Goal: Transaction & Acquisition: Purchase product/service

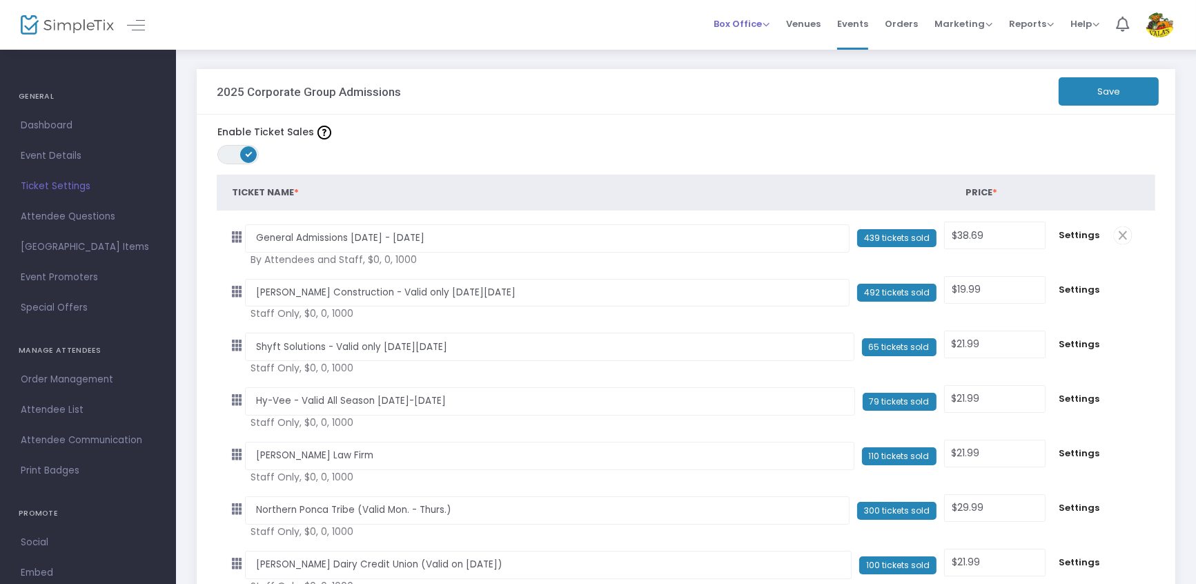
click at [728, 26] on span "Box Office" at bounding box center [742, 23] width 56 height 13
click at [734, 46] on li "Sell Tickets" at bounding box center [763, 45] width 99 height 27
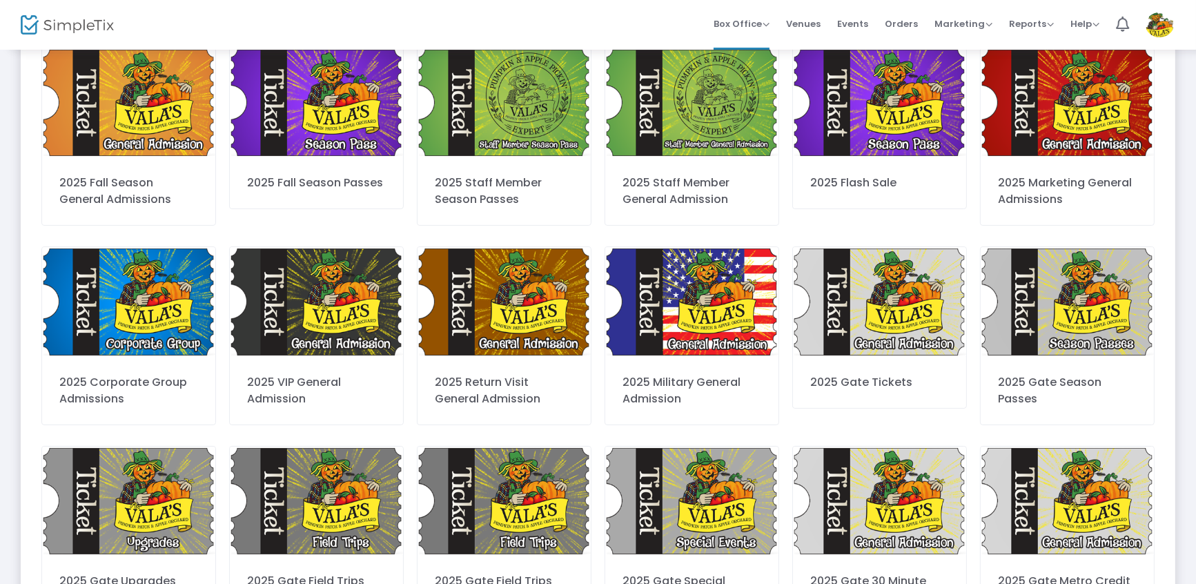
scroll to position [96, 0]
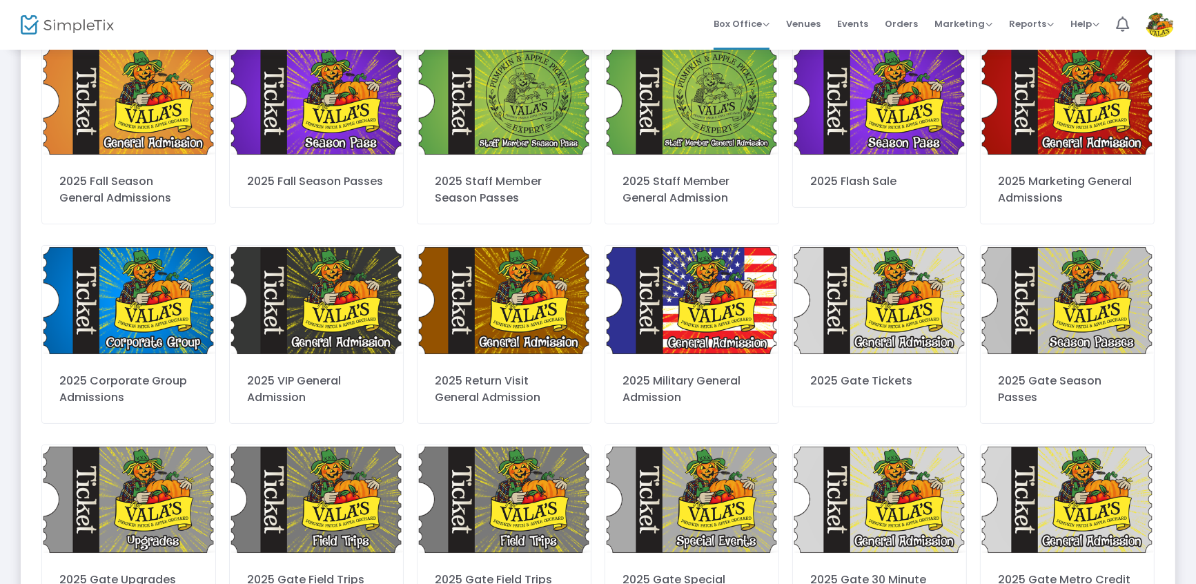
click at [322, 371] on div "2025 VIP General Admission" at bounding box center [316, 334] width 175 height 178
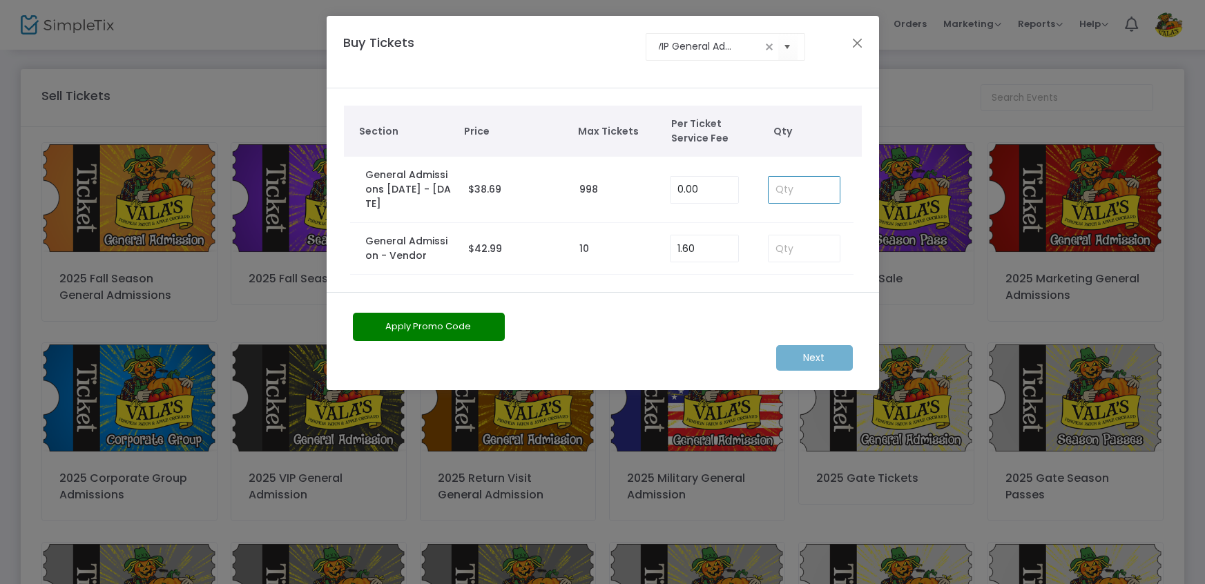
scroll to position [0, 0]
click at [808, 195] on input at bounding box center [804, 190] width 72 height 26
click at [803, 255] on input at bounding box center [804, 248] width 72 height 26
type input "4"
click at [830, 356] on m-button "Next" at bounding box center [814, 358] width 77 height 26
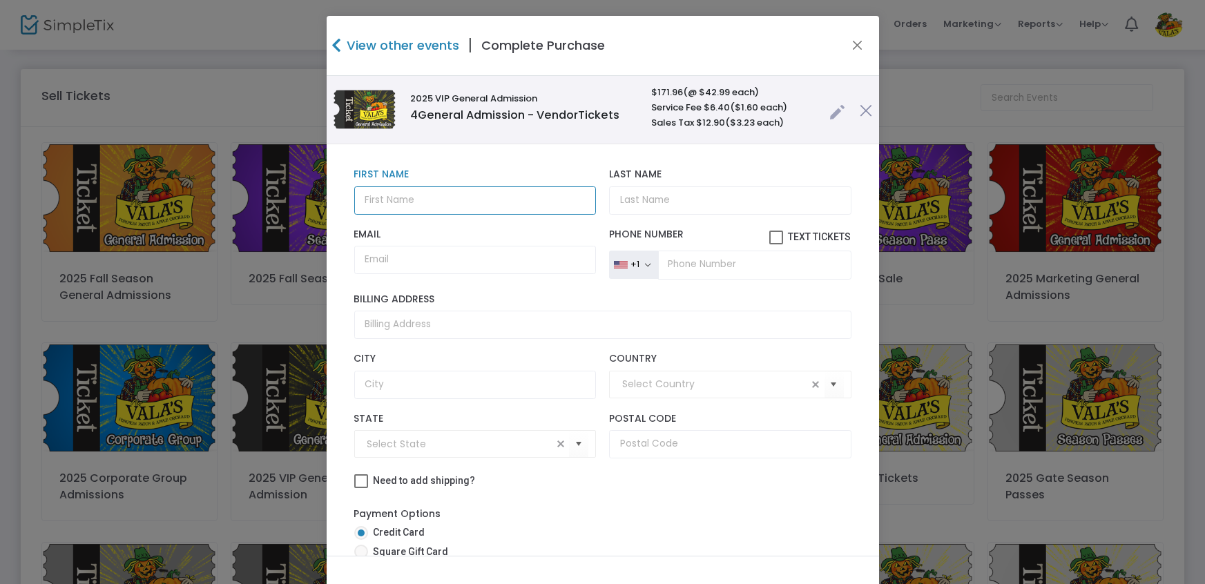
click at [436, 200] on input "text" at bounding box center [475, 200] width 242 height 28
type input "Bella"
type input "Kallhoff"
click at [445, 262] on input "Email" at bounding box center [475, 260] width 242 height 28
paste input "ara.kallhoff@gmail.com"
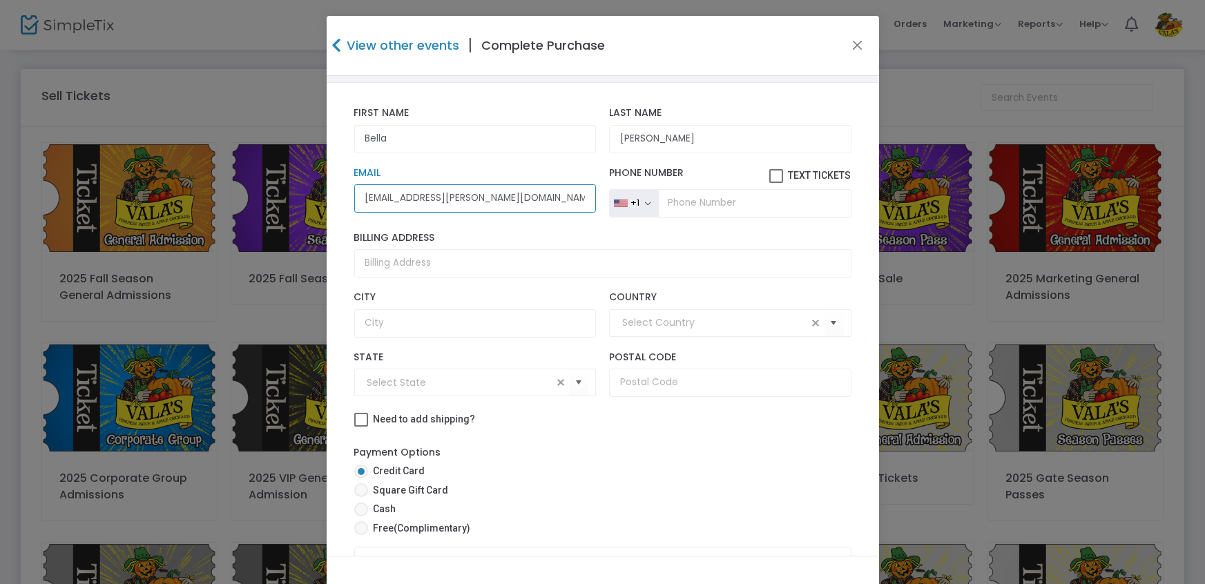
scroll to position [75, 0]
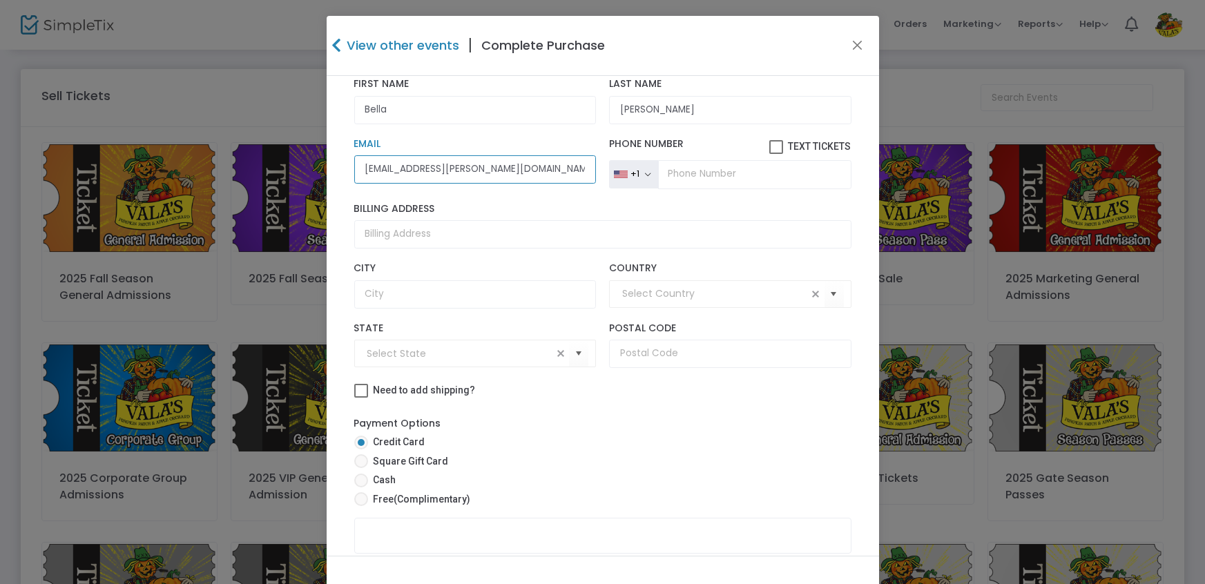
type input "ara.kallhoff@gmail.com"
click at [356, 499] on span at bounding box center [361, 499] width 14 height 14
click at [360, 506] on input "Free (Complimentary)" at bounding box center [360, 506] width 1 height 1
radio input "true"
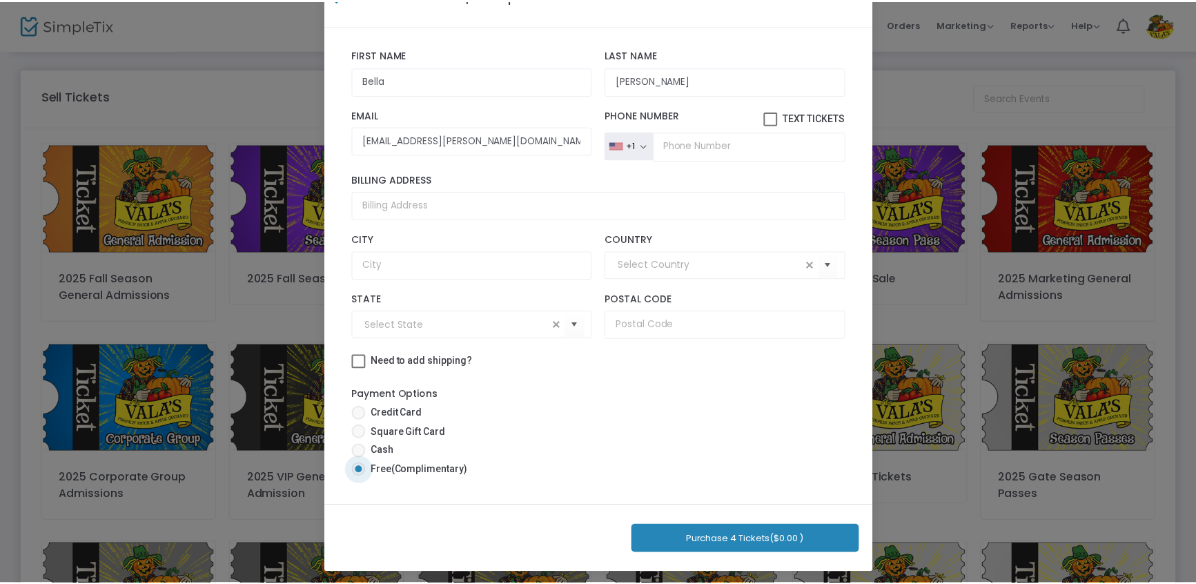
scroll to position [55, 0]
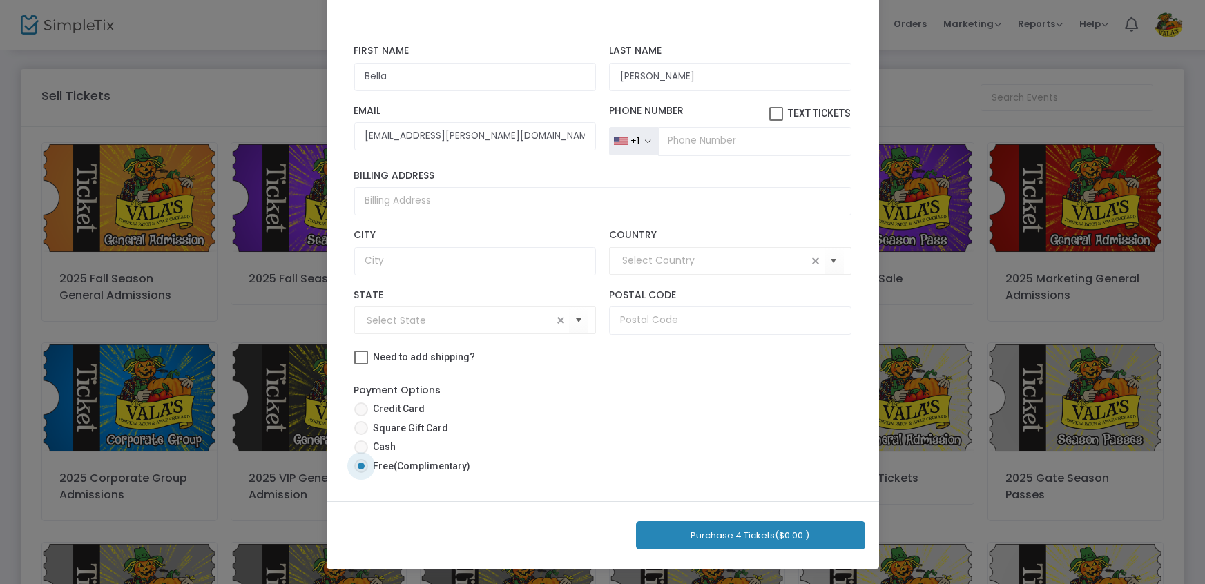
click at [738, 532] on button "Purchase 4 Tickets ($0.00 )" at bounding box center [750, 535] width 229 height 28
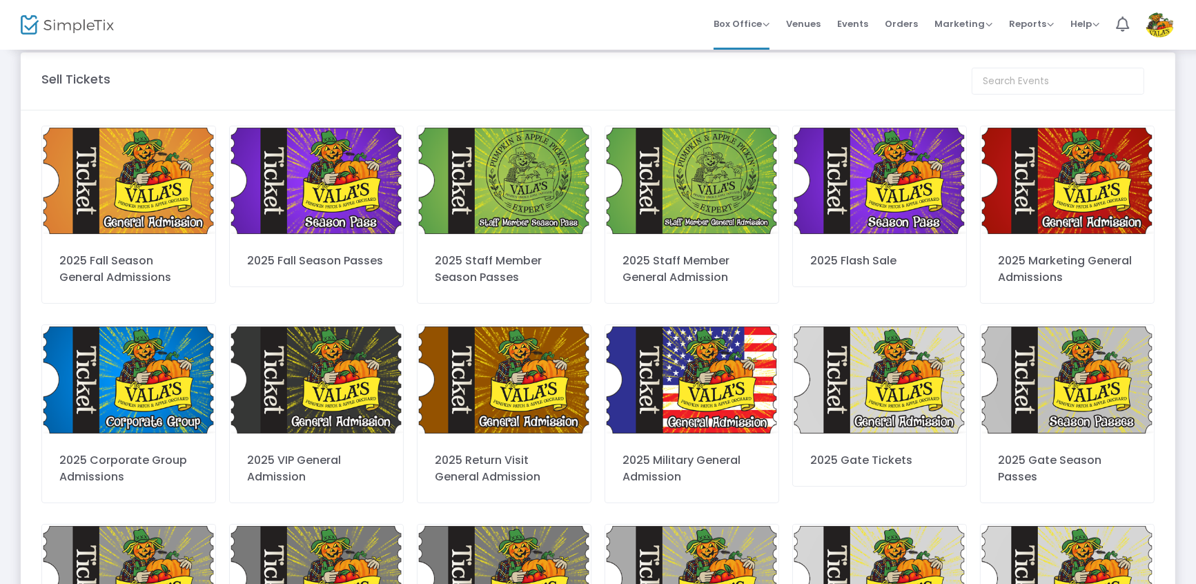
scroll to position [21, 0]
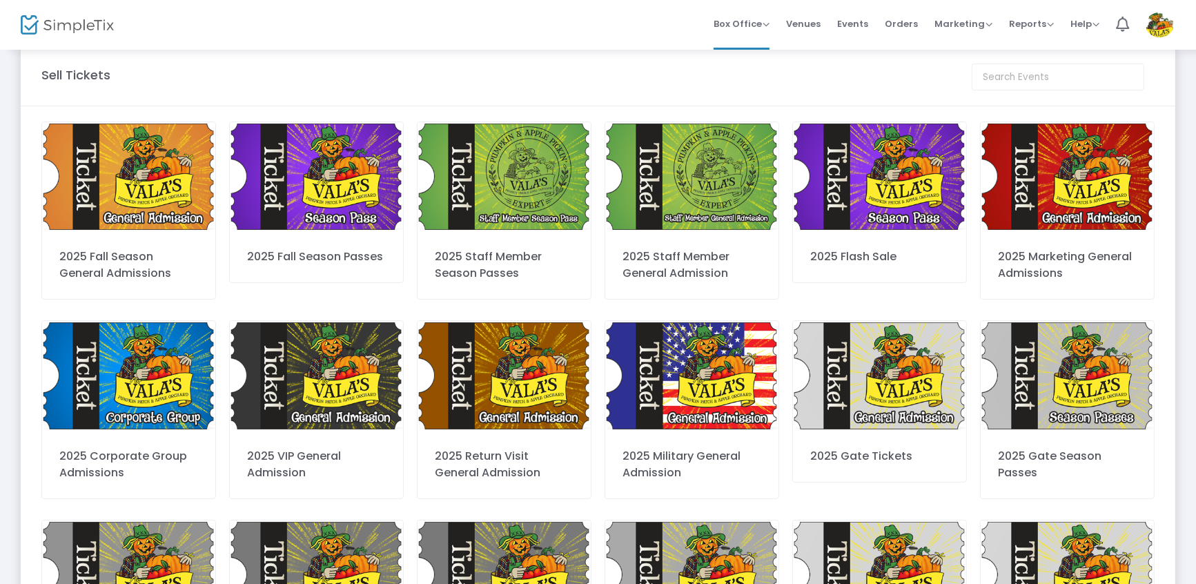
click at [331, 240] on div "2025 Fall Season Passes" at bounding box center [316, 202] width 175 height 162
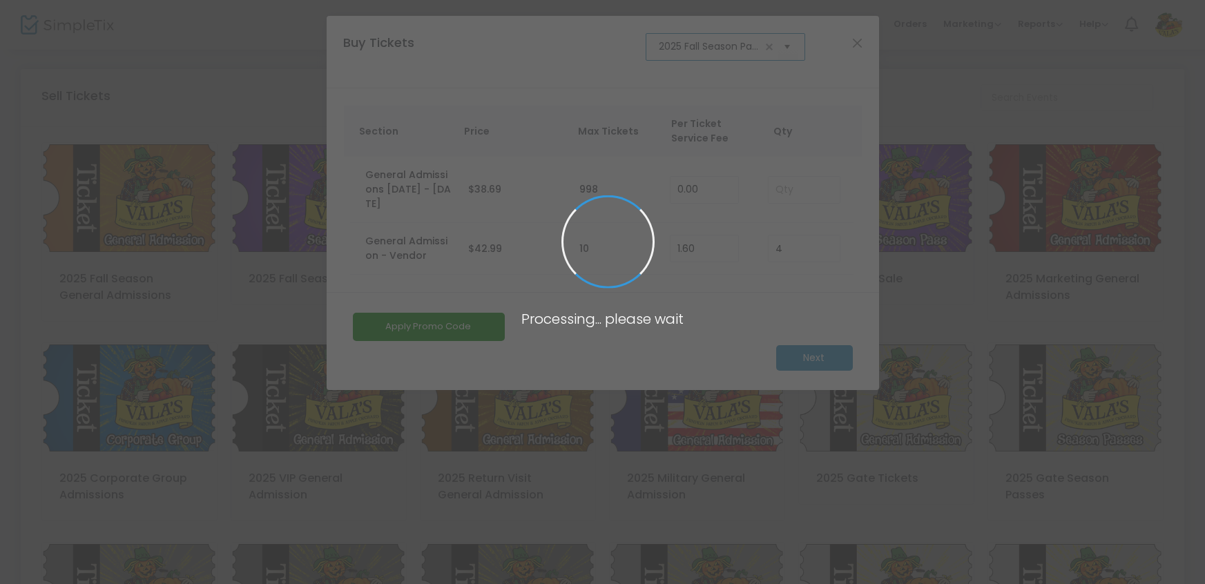
scroll to position [0, 13]
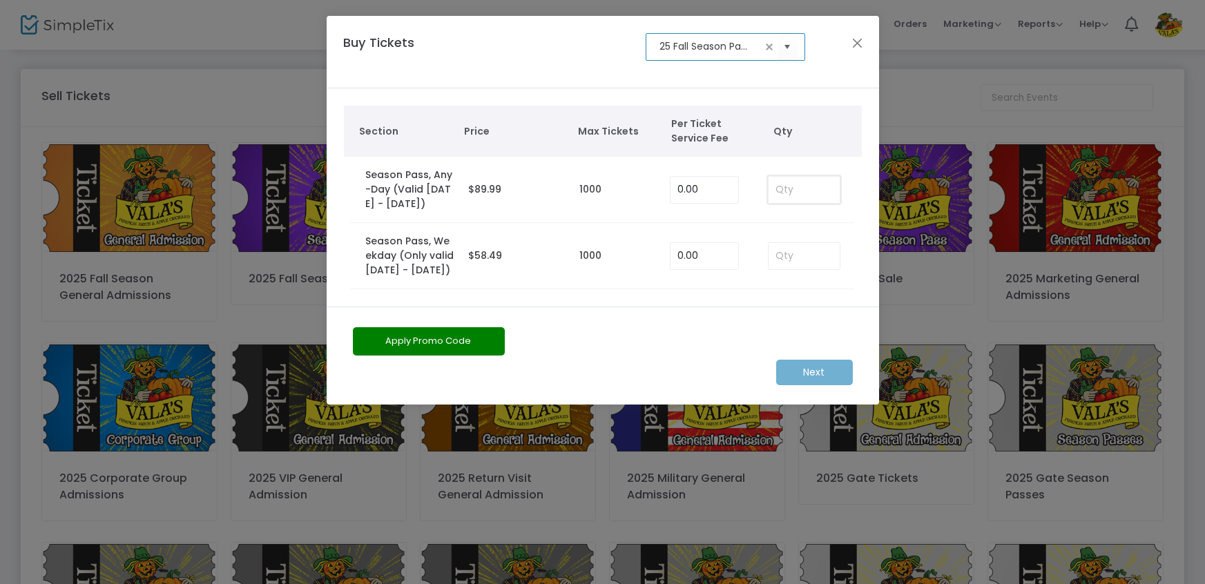
click at [799, 193] on input at bounding box center [804, 190] width 72 height 26
type input "6"
click at [818, 371] on m-button "Next" at bounding box center [814, 373] width 77 height 26
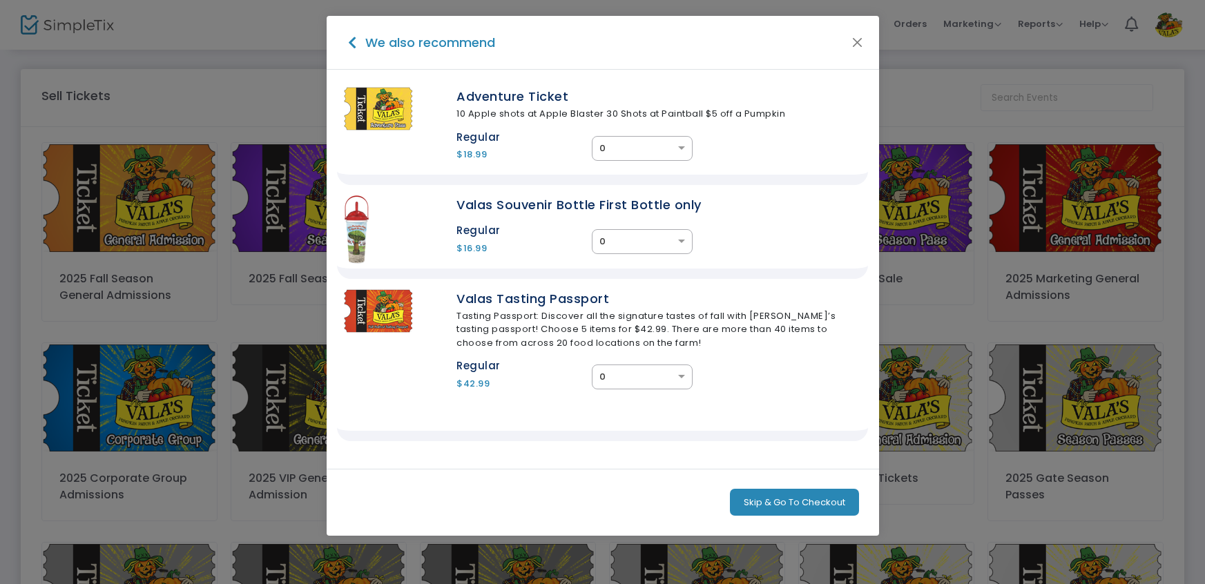
click at [770, 497] on button "Skip & Go To Checkout" at bounding box center [794, 503] width 129 height 28
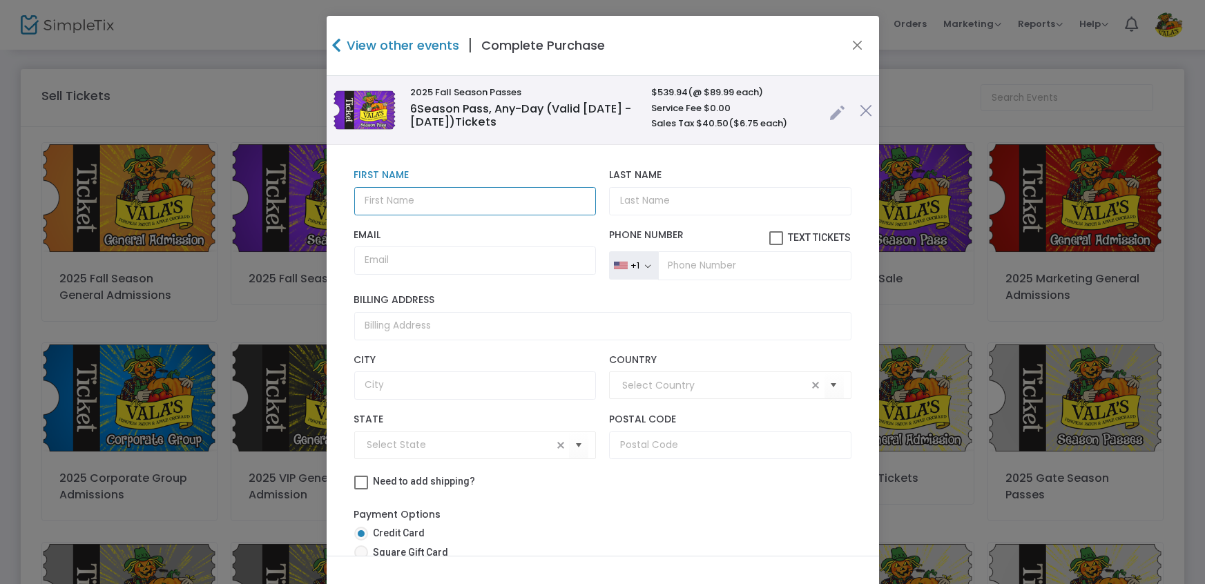
click at [407, 199] on input "text" at bounding box center [475, 201] width 242 height 28
type input "Bella"
type input "Kallhoff"
paste input "ara.kallhoff@gmail.com"
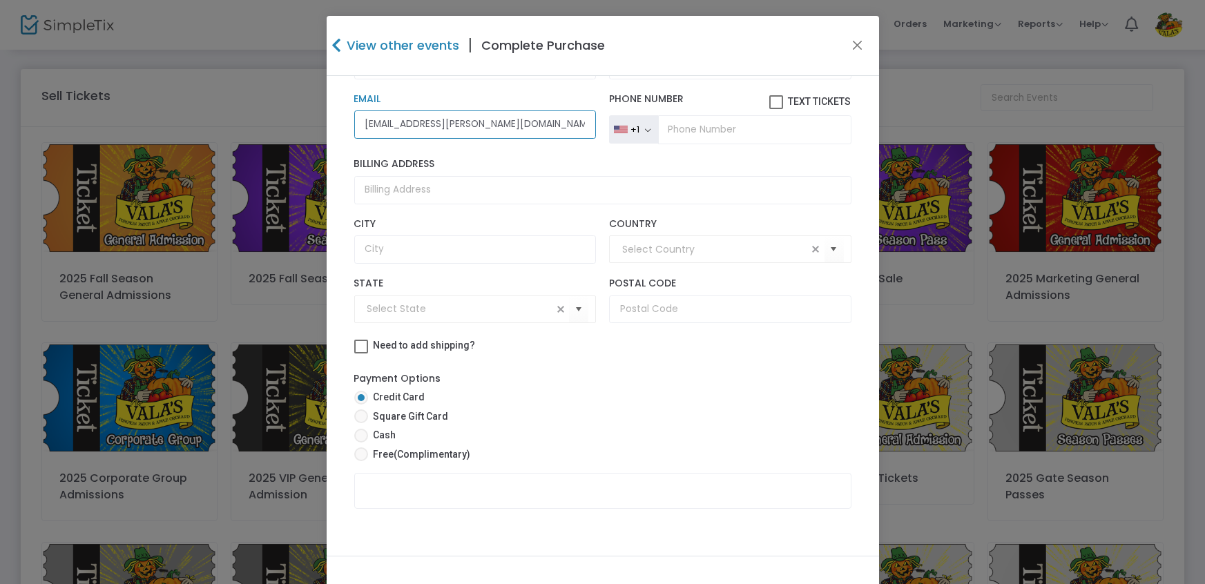
type input "ara.kallhoff@gmail.com"
click at [354, 453] on span at bounding box center [361, 454] width 14 height 14
click at [360, 461] on input "Free (Complimentary)" at bounding box center [360, 461] width 1 height 1
radio input "true"
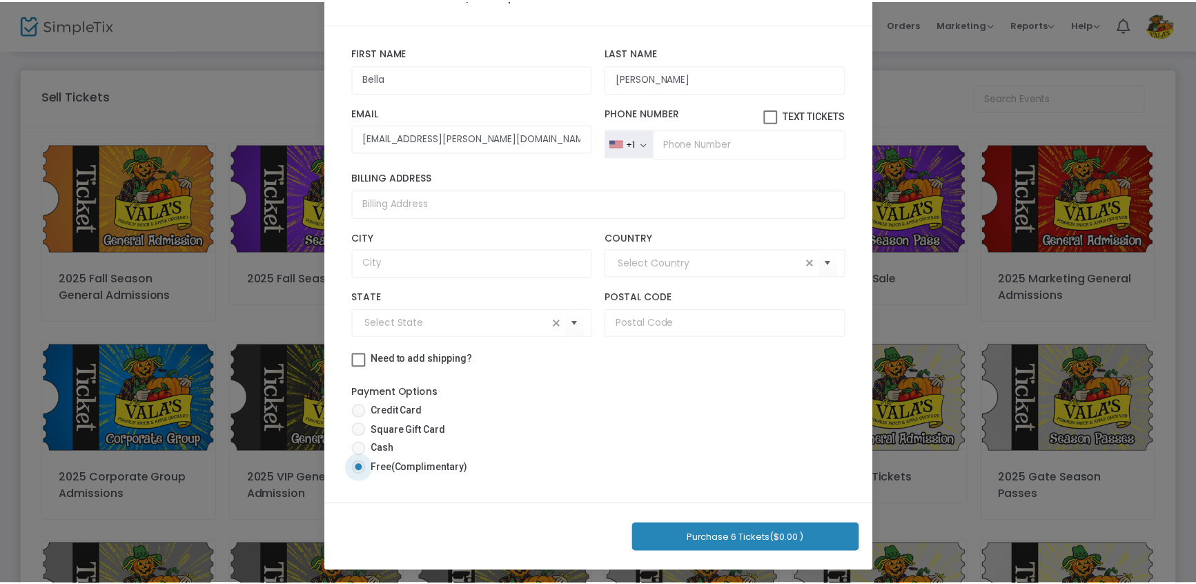
scroll to position [55, 0]
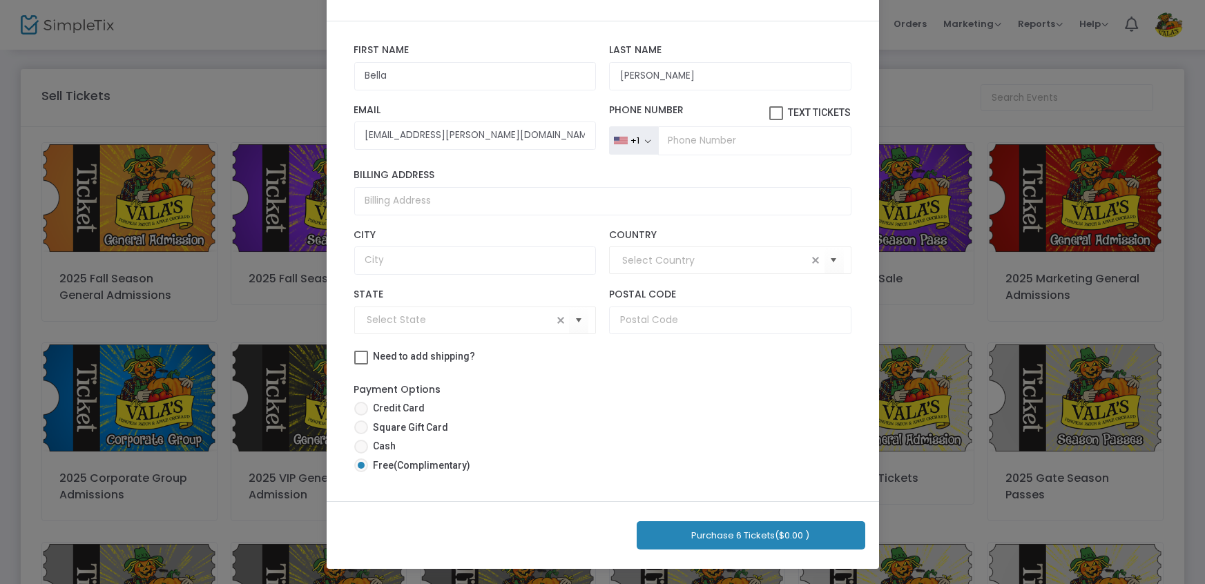
click at [739, 529] on button "Purchase 6 Tickets ($0.00 )" at bounding box center [750, 535] width 228 height 28
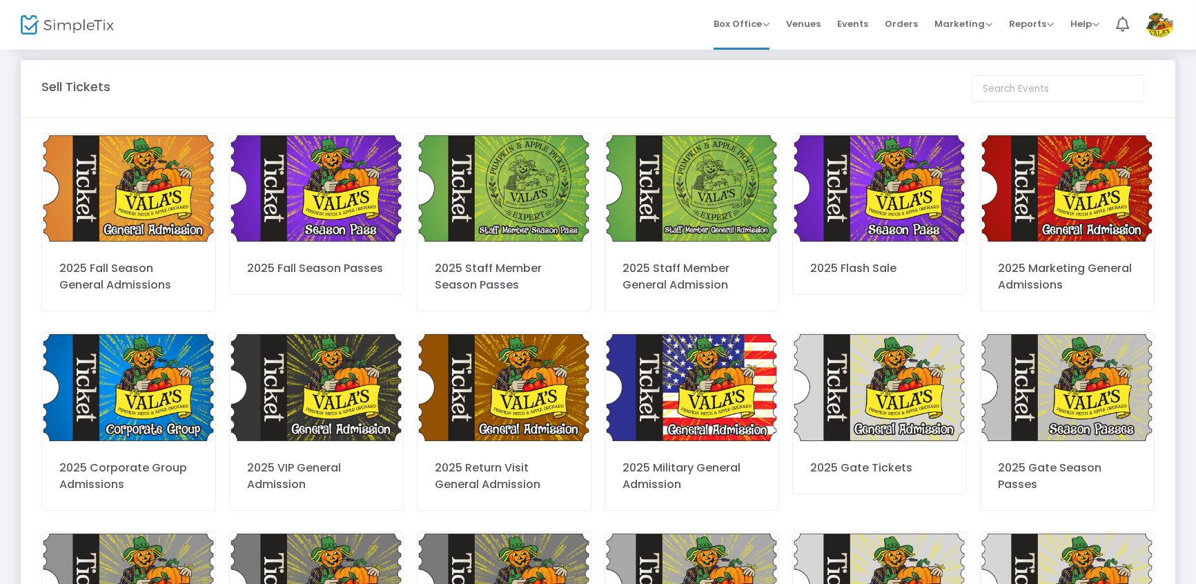
scroll to position [0, 0]
